Goal: Information Seeking & Learning: Learn about a topic

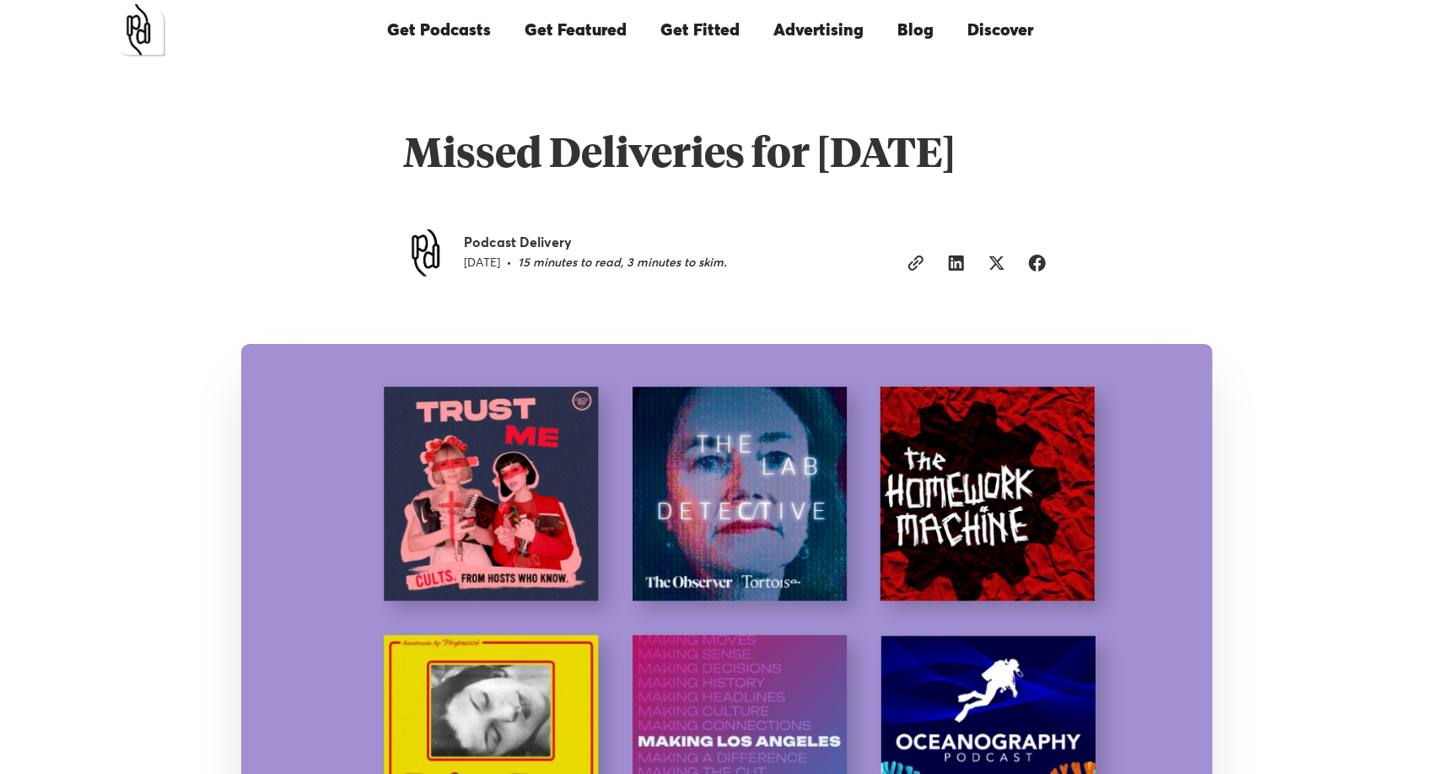
click at [1260, 262] on div "Missed Deliveries for [DATE] Podcast Delivery [DATE] • 15 minutes to read, 3 mi…" at bounding box center [726, 499] width 1079 height 877
click at [1139, 239] on div "Missed Deliveries for [DATE] Podcast Delivery [DATE] • 15 minutes to read, 3 mi…" at bounding box center [726, 499] width 1079 height 877
click at [493, 180] on h1 "Missed Deliveries for [DATE]" at bounding box center [679, 156] width 552 height 49
click at [490, 180] on h1 "Missed Deliveries for [DATE]" at bounding box center [679, 156] width 552 height 49
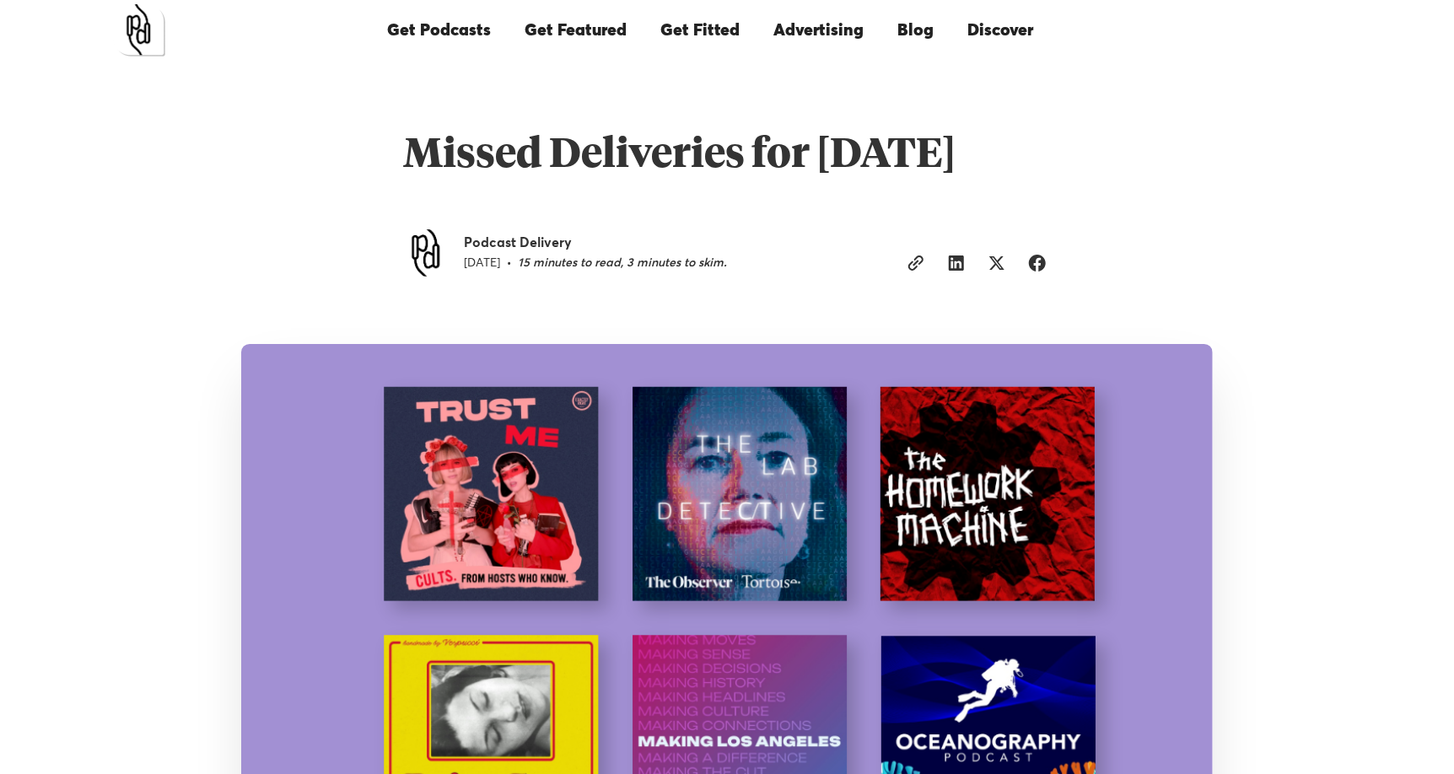
click at [461, 179] on h1 "Missed Deliveries for [DATE]" at bounding box center [679, 156] width 552 height 49
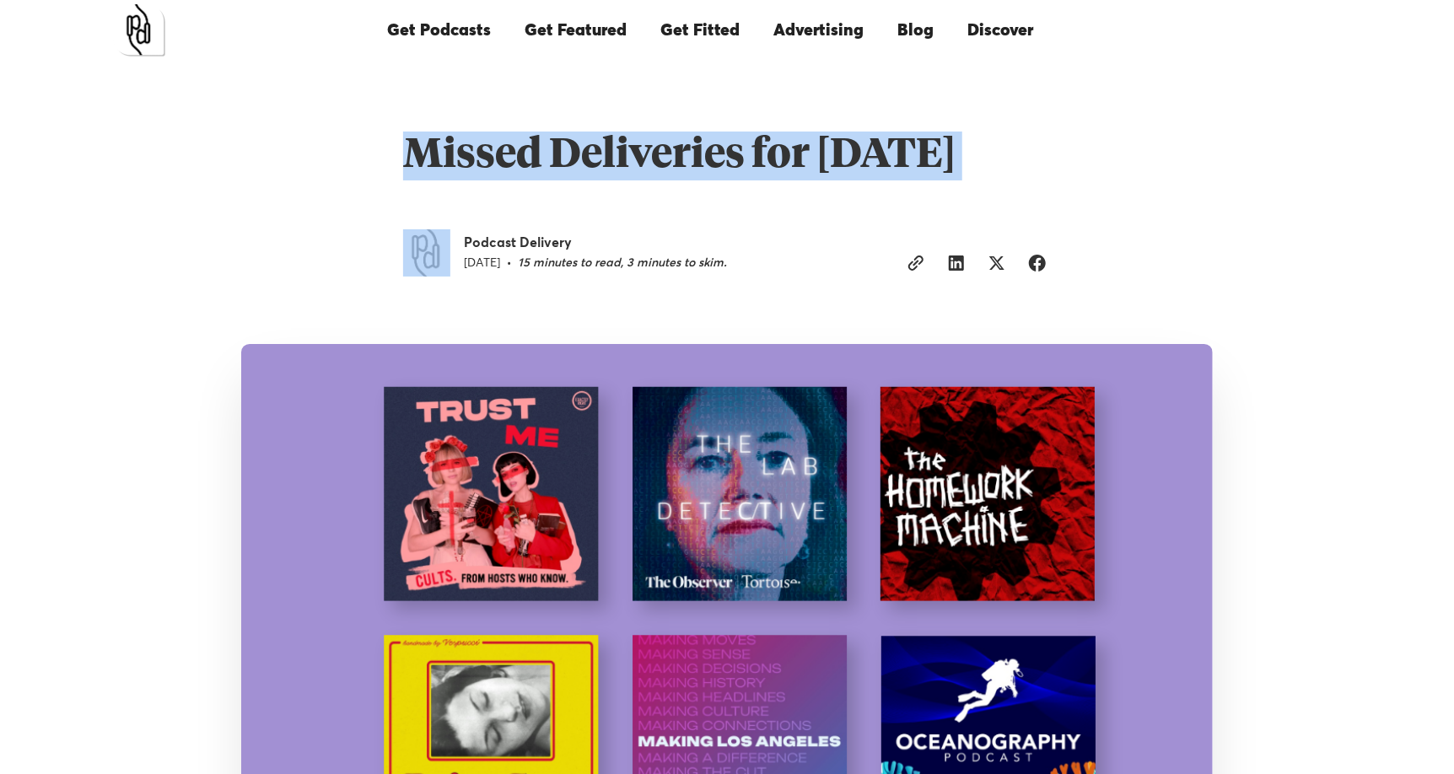
click at [461, 179] on h1 "Missed Deliveries for [DATE]" at bounding box center [679, 156] width 552 height 49
copy h1 "Missed Deliveries for [DATE]"
click at [1195, 148] on div "Missed Deliveries for [DATE] Podcast Delivery [DATE] • 15 minutes to read, 3 mi…" at bounding box center [726, 499] width 1079 height 877
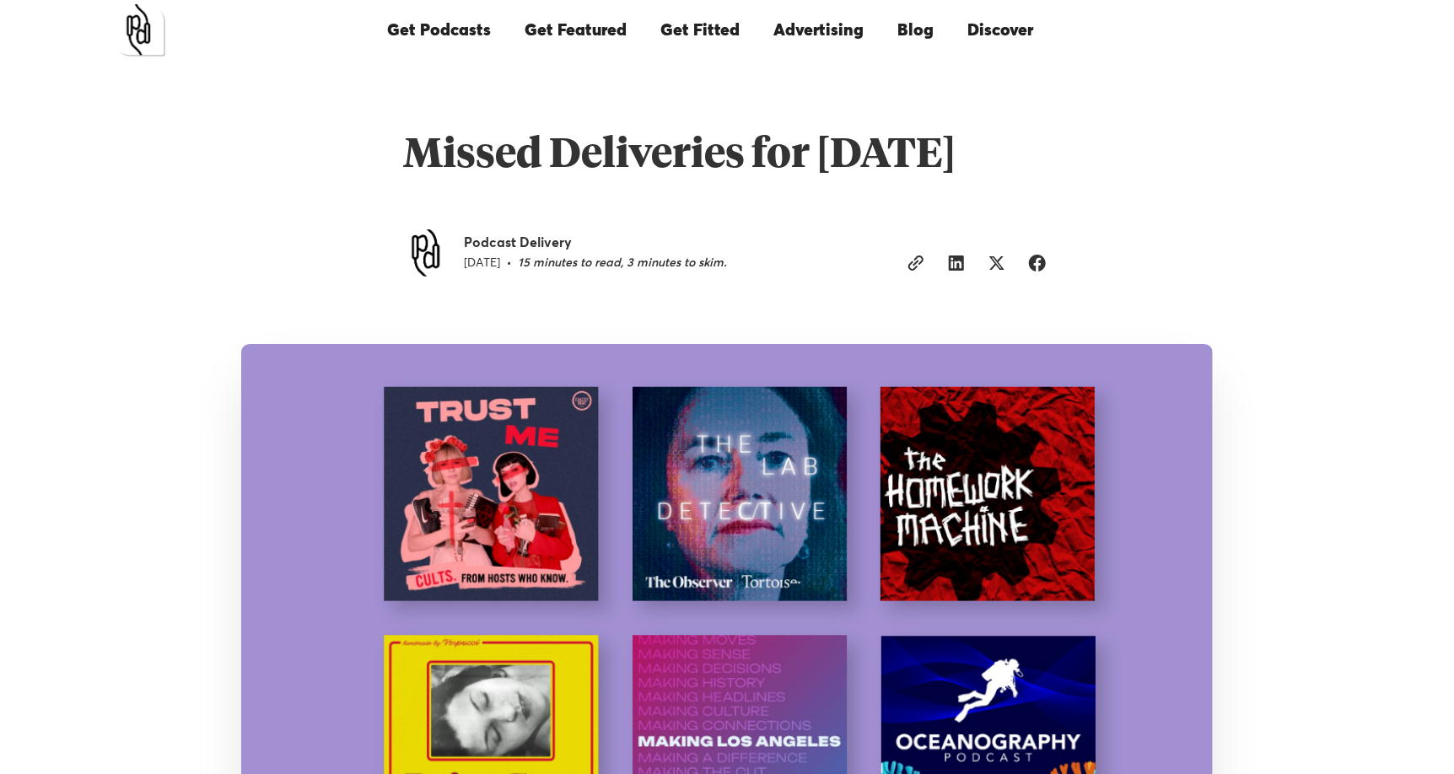
click at [1158, 169] on div "Missed Deliveries for [DATE] Podcast Delivery [DATE] • 15 minutes to read, 3 mi…" at bounding box center [726, 499] width 1079 height 877
